Goal: Find specific page/section: Find specific page/section

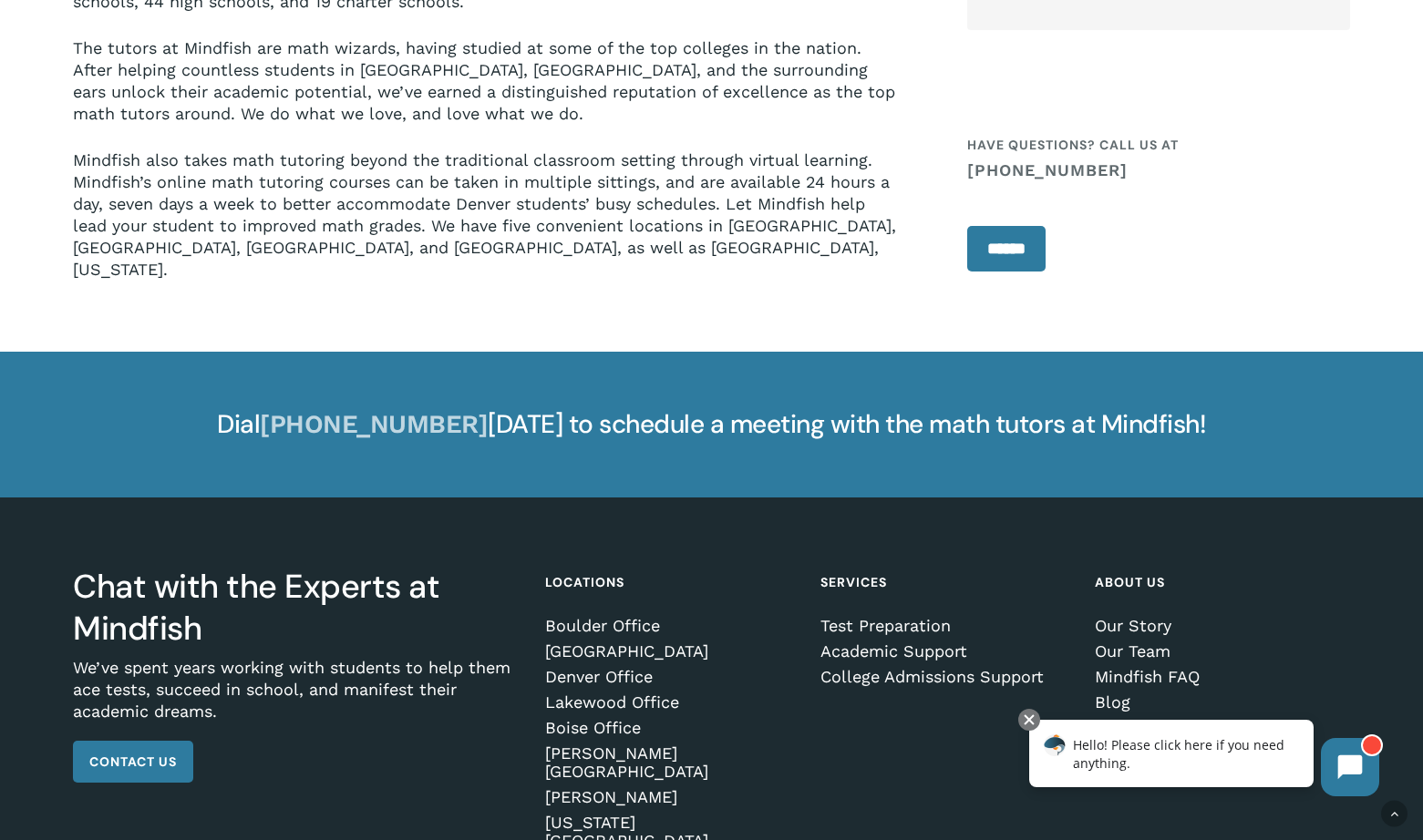
scroll to position [2453, 0]
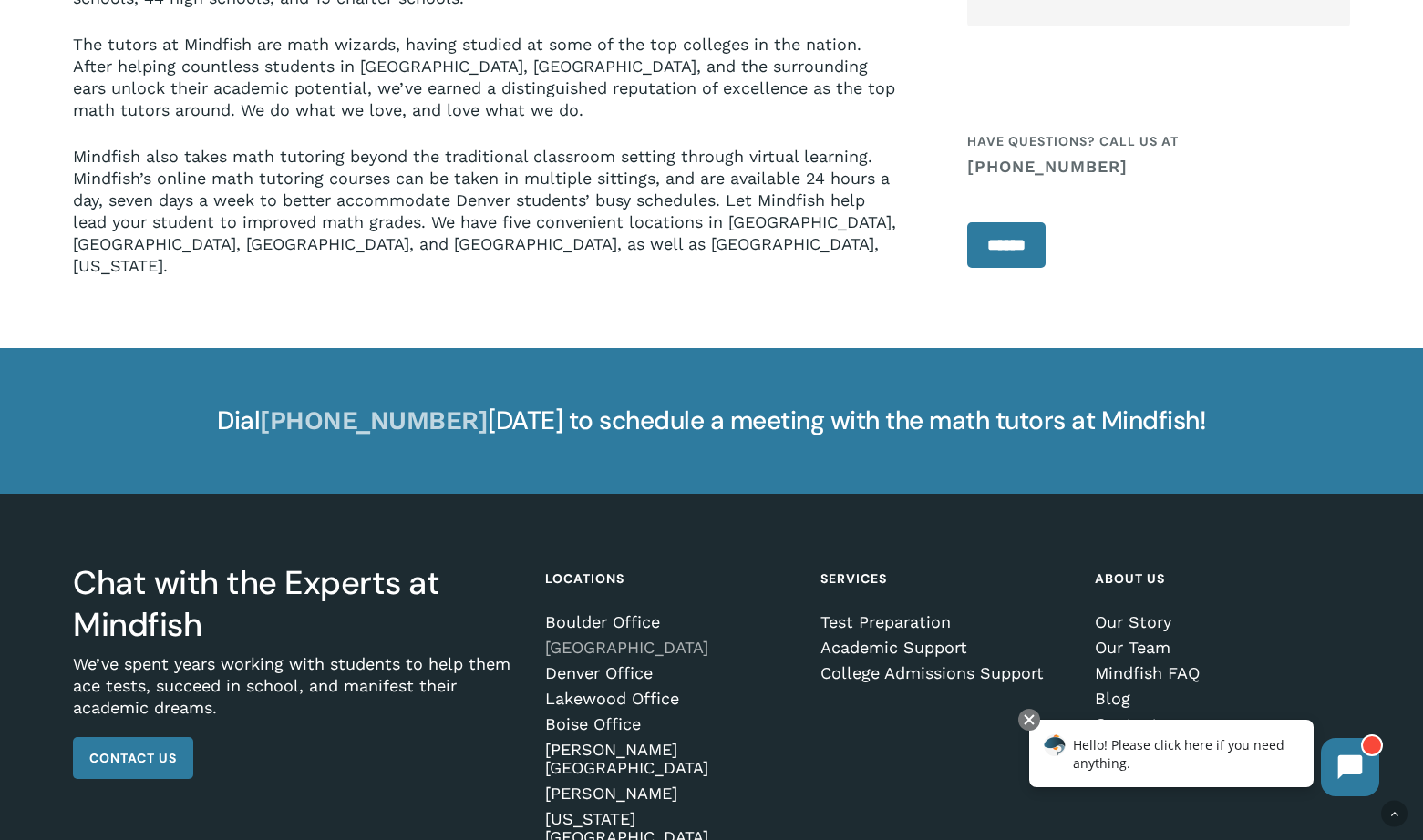
click at [677, 639] on link "[GEOGRAPHIC_DATA]" at bounding box center [669, 648] width 249 height 18
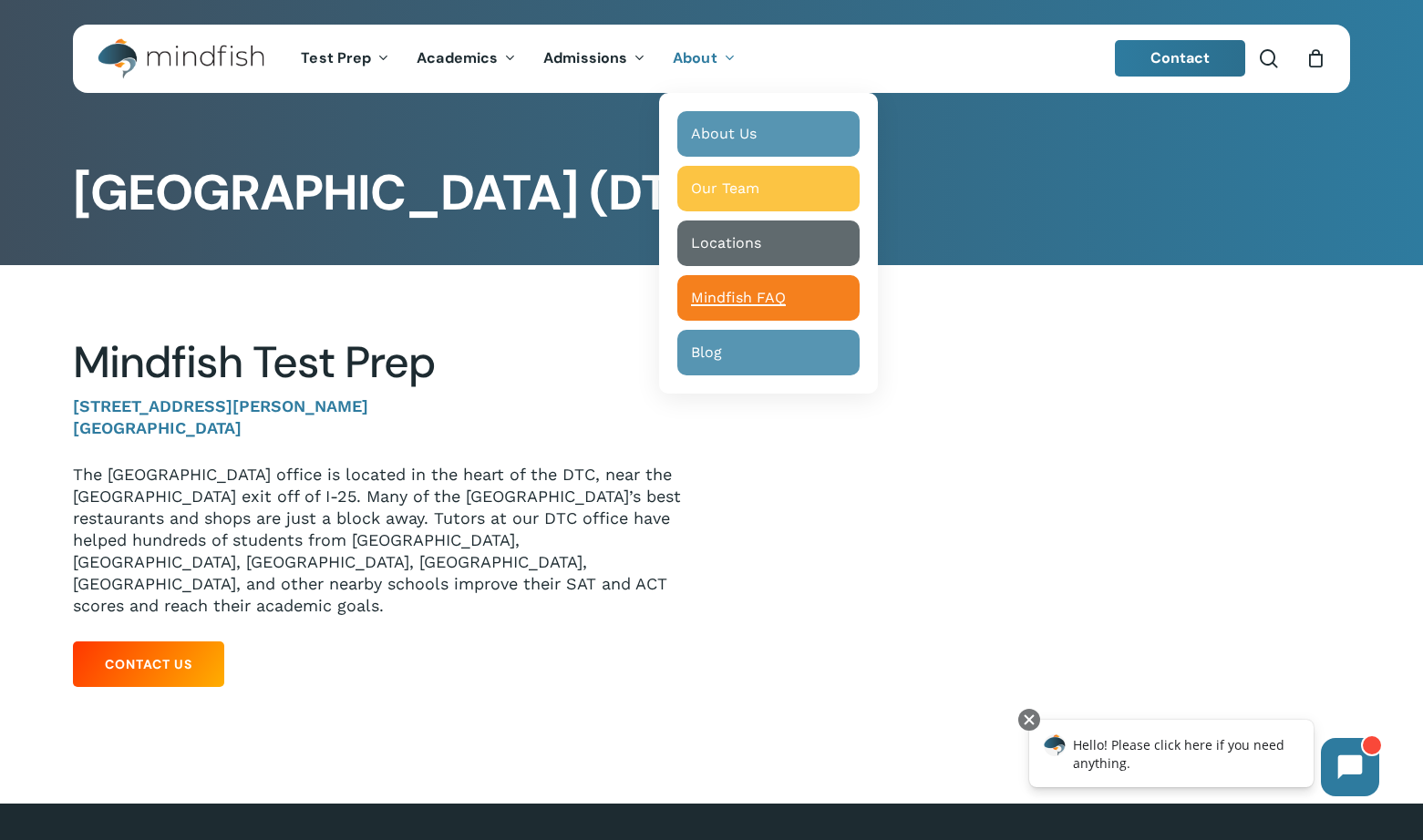
click at [705, 309] on div "Main Menu" at bounding box center [768, 298] width 182 height 45
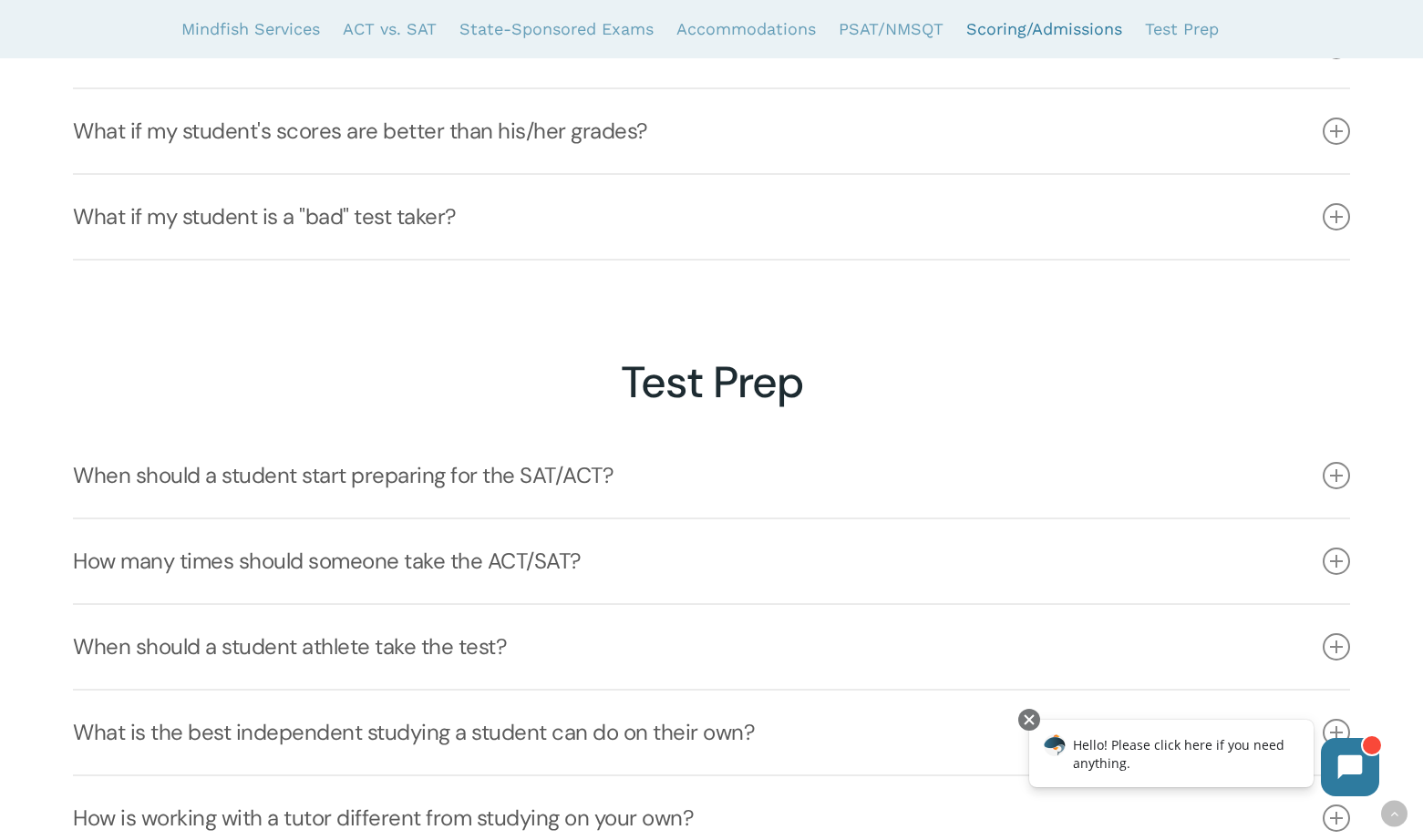
scroll to position [5690, 0]
